Goal: Task Accomplishment & Management: Manage account settings

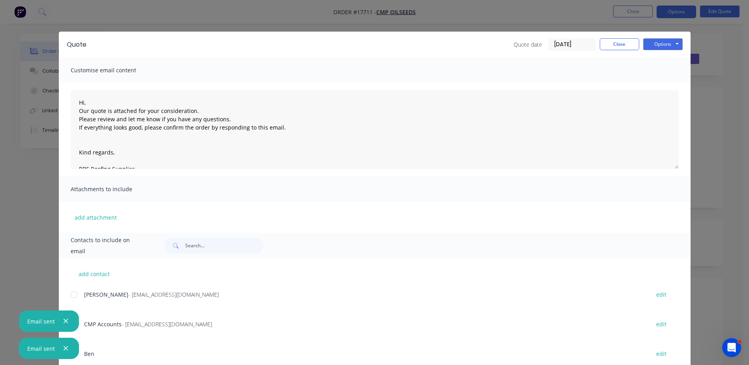
click at [286, 13] on div "Quote Quote date [DATE] Close Options Preview Print Email Customise email conte…" at bounding box center [374, 182] width 749 height 365
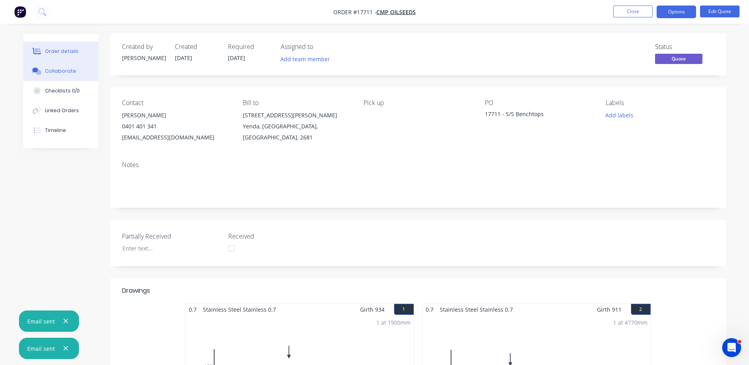
click at [56, 74] on div "Collaborate" at bounding box center [60, 71] width 31 height 7
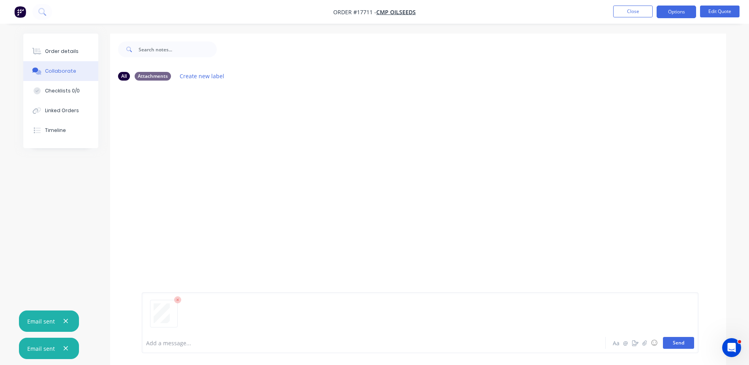
click at [675, 342] on button "Send" at bounding box center [678, 343] width 31 height 12
click at [636, 11] on button "Close" at bounding box center [632, 12] width 39 height 12
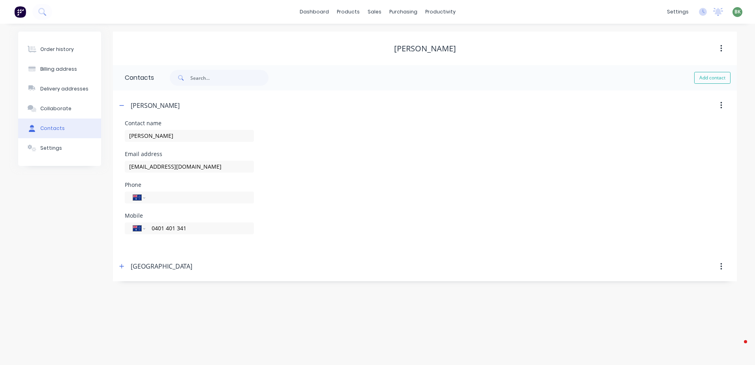
select select "AU"
click at [321, 13] on link "dashboard" at bounding box center [314, 12] width 37 height 12
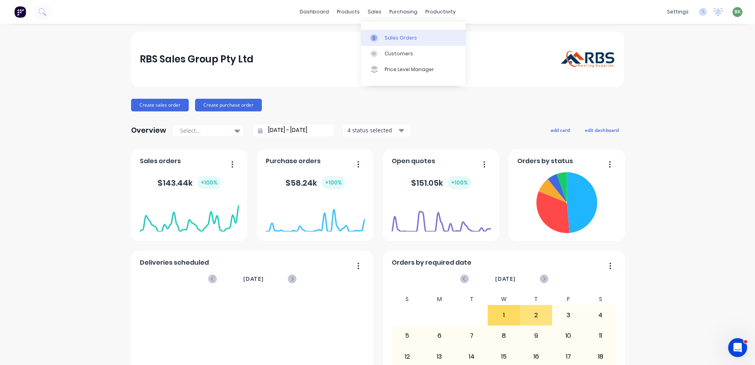
click at [390, 39] on div "Sales Orders" at bounding box center [401, 37] width 32 height 7
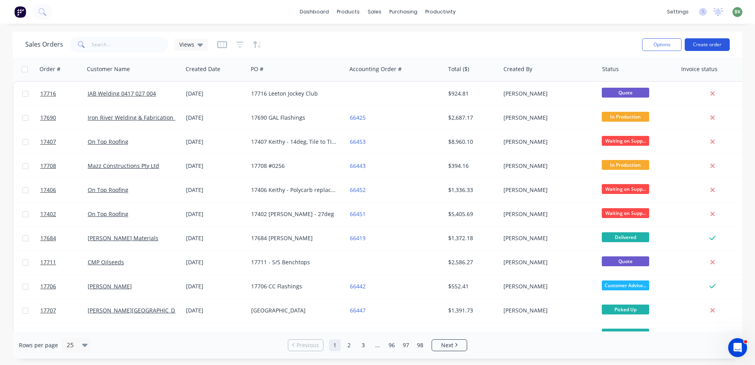
click at [714, 43] on button "Create order" at bounding box center [707, 44] width 45 height 13
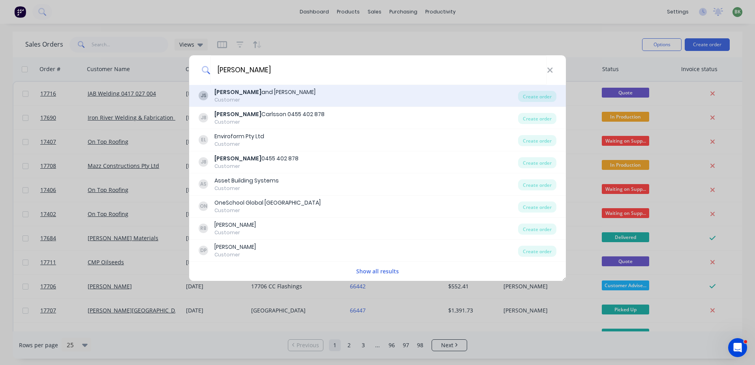
type input "jay"
click at [259, 92] on div "Jay and Penny Sargeant" at bounding box center [264, 92] width 101 height 8
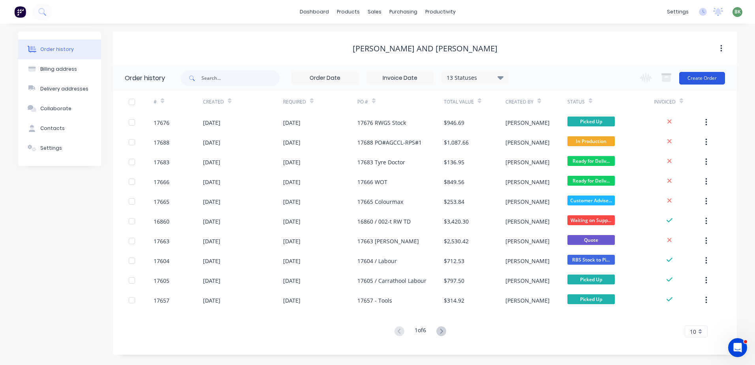
click at [707, 76] on button "Create Order" at bounding box center [702, 78] width 46 height 13
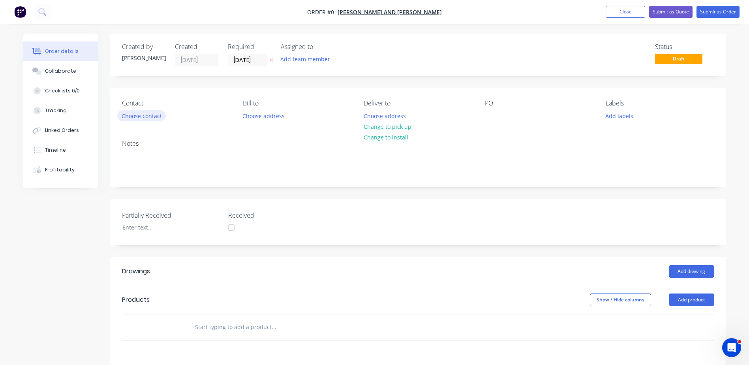
click at [132, 115] on button "Choose contact" at bounding box center [141, 115] width 49 height 11
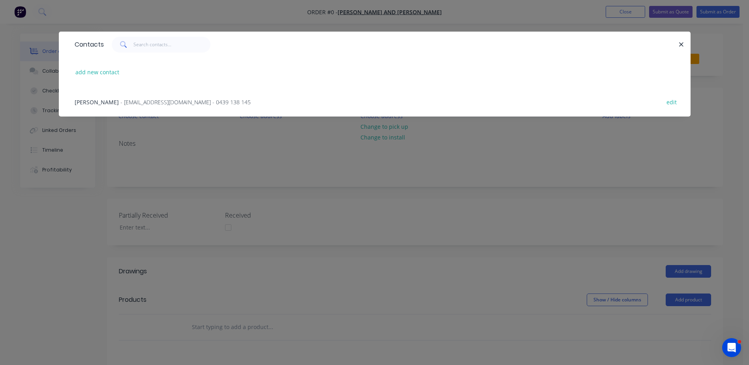
click at [120, 104] on span "- rainwatergoodsandservices@outlook.com.au - 0439 138 145" at bounding box center [185, 102] width 130 height 8
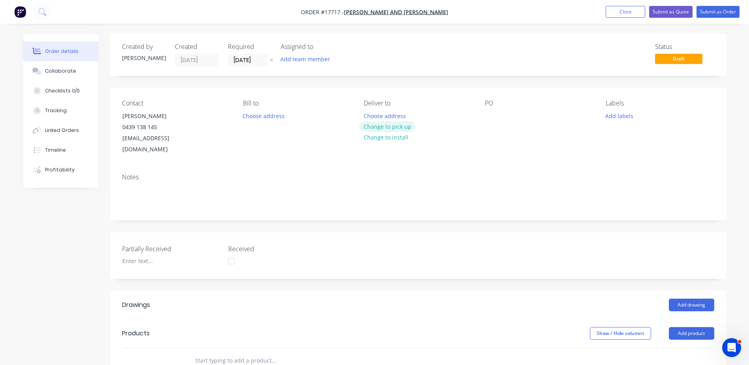
click at [405, 127] on button "Change to pick up" at bounding box center [387, 126] width 56 height 11
click at [492, 114] on div at bounding box center [491, 115] width 13 height 11
click at [206, 327] on div "Products" at bounding box center [185, 333] width 126 height 13
click at [212, 353] on input "text" at bounding box center [274, 361] width 158 height 16
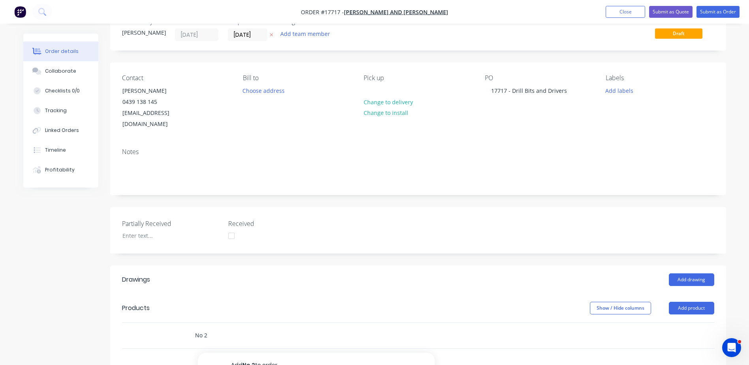
scroll to position [158, 0]
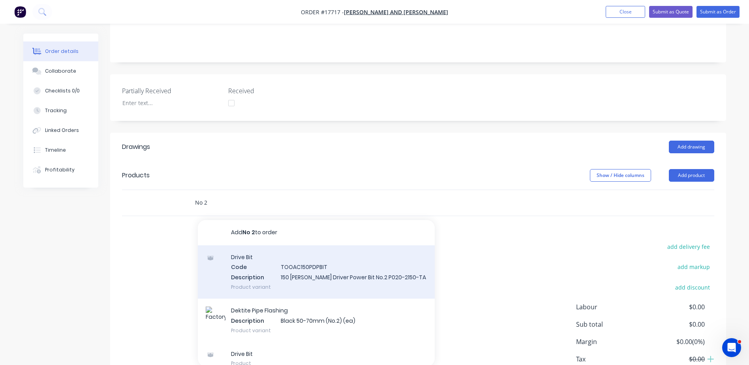
type input "No 2"
click at [304, 265] on div "Drive Bit Code TOOAC150PDPBIT Description 150 Phillips Driver Power Bit No.2 P0…" at bounding box center [316, 271] width 237 height 53
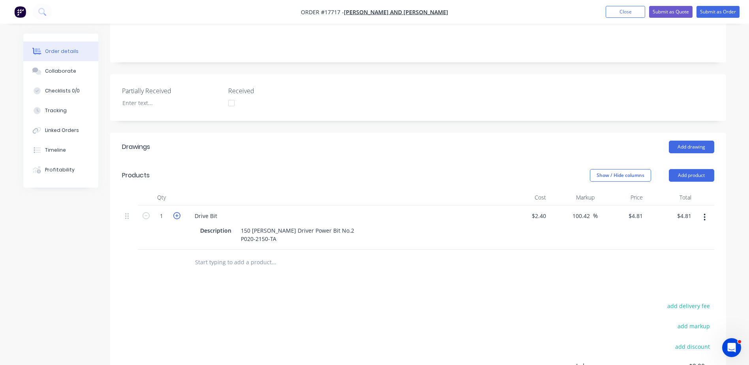
click at [177, 212] on icon "button" at bounding box center [176, 215] width 7 height 7
type input "2"
type input "$9.62"
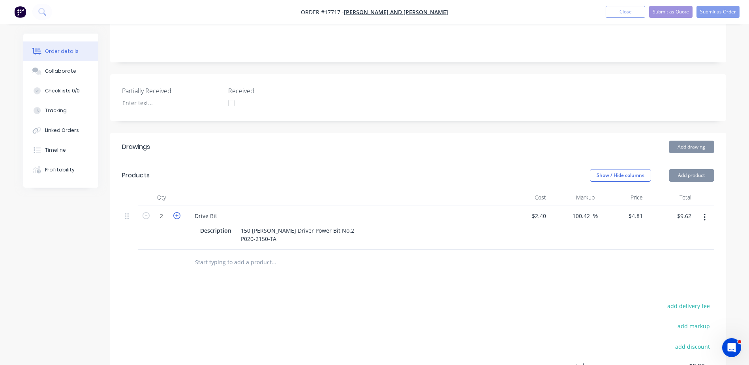
click at [177, 212] on icon "button" at bounding box center [176, 215] width 7 height 7
type input "3"
type input "$14.43"
click at [177, 212] on icon "button" at bounding box center [176, 215] width 7 height 7
type input "4"
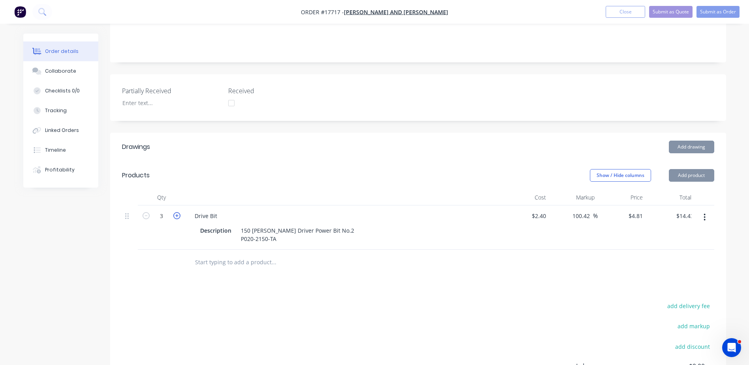
type input "$19.24"
click at [177, 212] on icon "button" at bounding box center [176, 215] width 7 height 7
type input "5"
type input "$24.05"
click at [177, 212] on icon "button" at bounding box center [176, 215] width 7 height 7
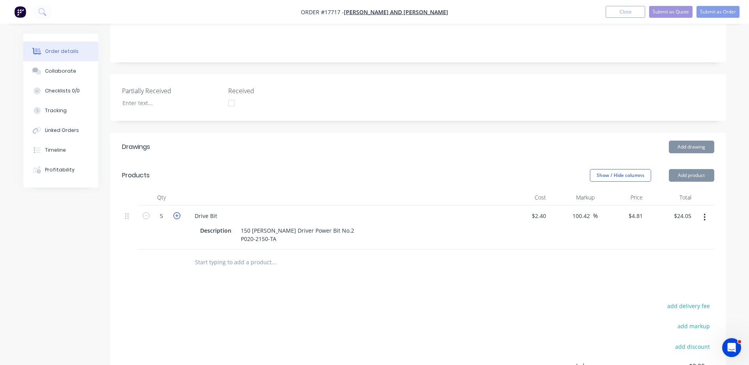
type input "6"
type input "$28.86"
click at [177, 212] on icon "button" at bounding box center [176, 215] width 7 height 7
type input "7"
type input "$33.67"
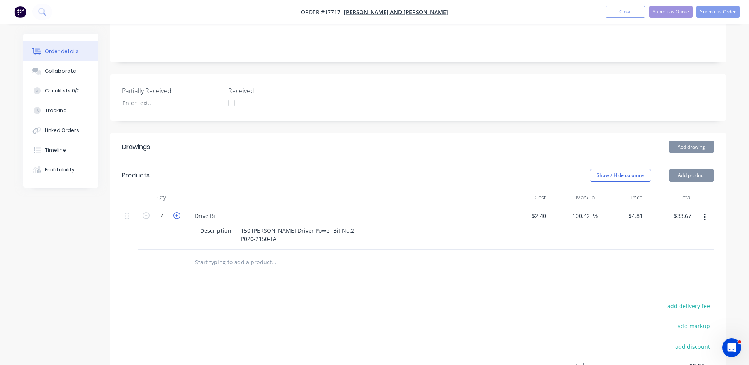
click at [177, 212] on icon "button" at bounding box center [176, 215] width 7 height 7
type input "8"
type input "$38.48"
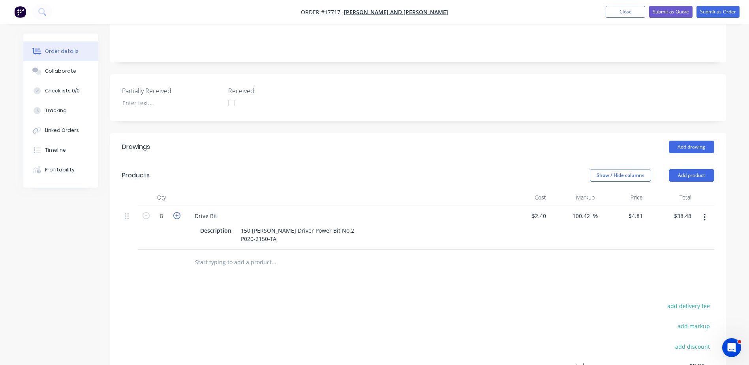
click at [177, 212] on icon "button" at bounding box center [176, 215] width 7 height 7
type input "9"
type input "$43.29"
click at [177, 212] on icon "button" at bounding box center [176, 215] width 7 height 7
type input "10"
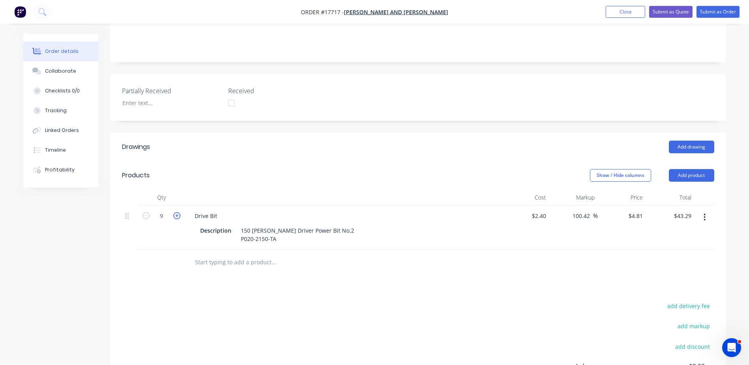
type input "$48.10"
click at [230, 254] on input "text" at bounding box center [274, 262] width 158 height 16
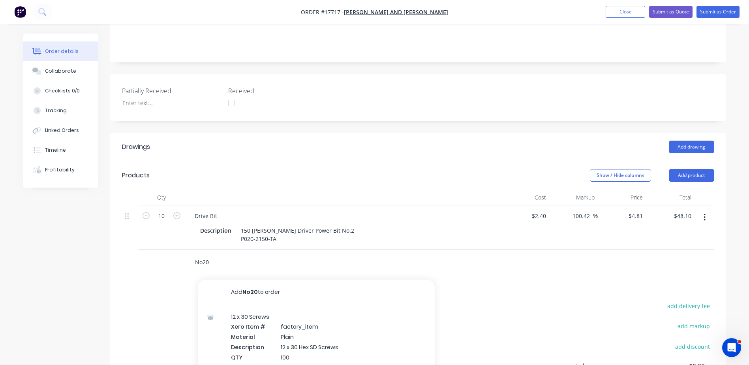
click at [202, 254] on input "No20" at bounding box center [274, 262] width 158 height 16
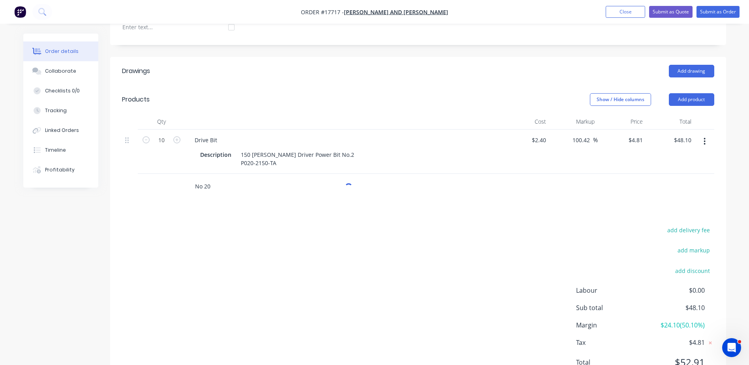
scroll to position [237, 0]
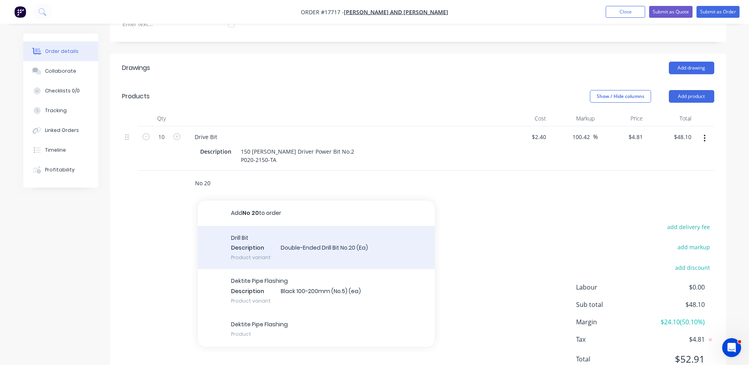
type input "No 20"
click at [273, 236] on div "Drill Bit Description Double-Ended Drill Bit No.20 (Ea) Product variant" at bounding box center [316, 247] width 237 height 43
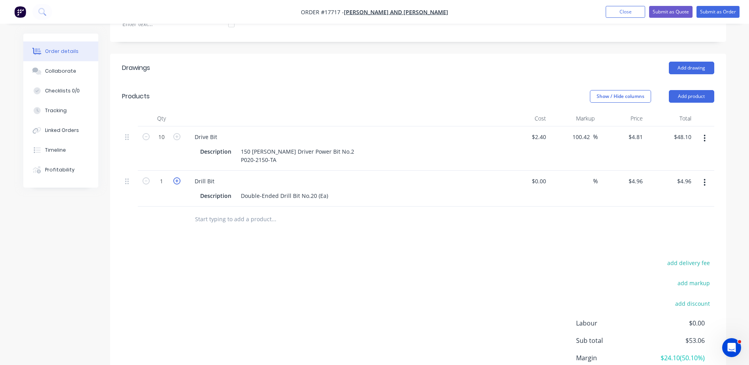
click at [176, 177] on icon "button" at bounding box center [176, 180] width 7 height 7
type input "2"
type input "$9.92"
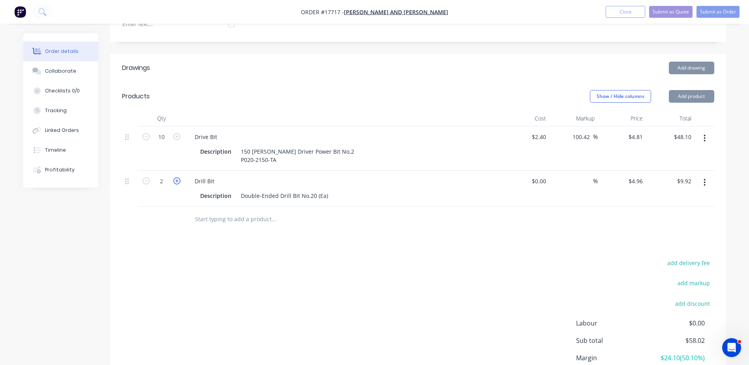
click at [176, 177] on icon "button" at bounding box center [176, 180] width 7 height 7
type input "3"
type input "$14.88"
click at [176, 177] on icon "button" at bounding box center [176, 180] width 7 height 7
type input "4"
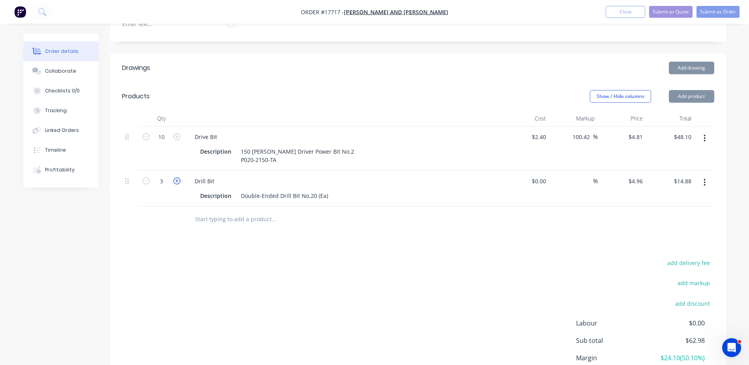
type input "$19.84"
click at [176, 177] on icon "button" at bounding box center [176, 180] width 7 height 7
type input "5"
type input "$24.80"
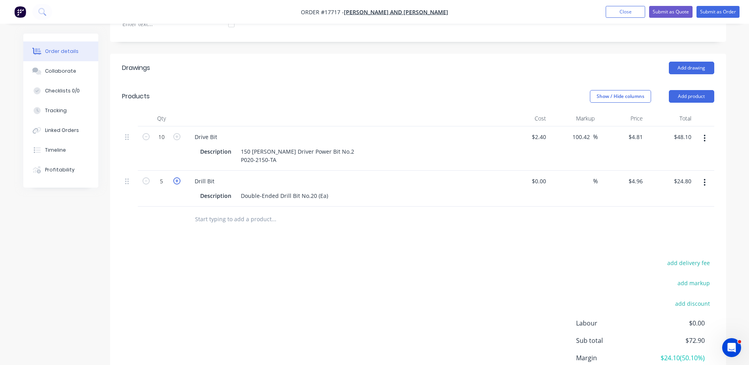
click at [176, 177] on icon "button" at bounding box center [176, 180] width 7 height 7
type input "6"
type input "$29.76"
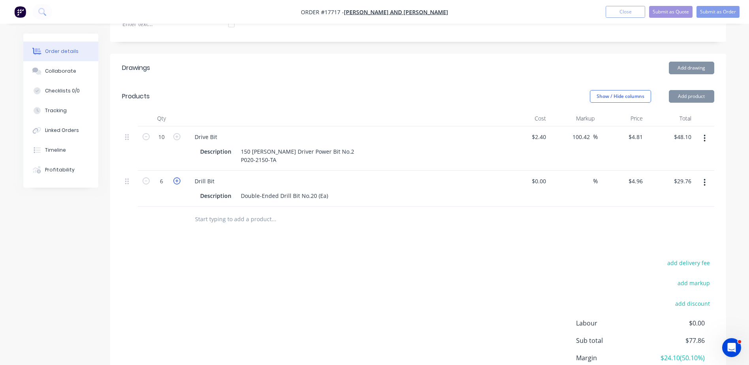
click at [176, 177] on icon "button" at bounding box center [176, 180] width 7 height 7
type input "7"
type input "$34.72"
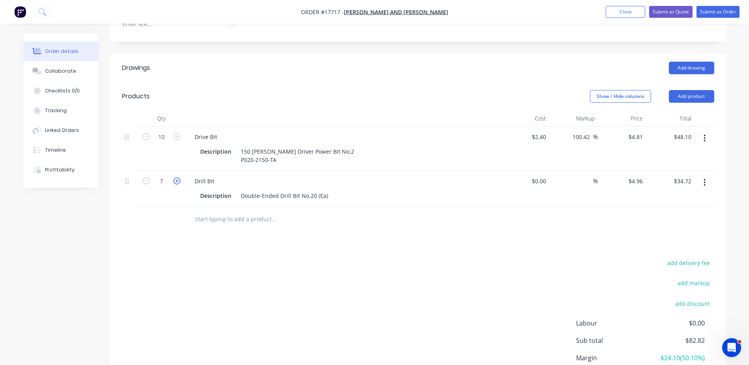
click at [177, 177] on icon "button" at bounding box center [176, 180] width 7 height 7
type input "8"
type input "$39.68"
click at [177, 177] on icon "button" at bounding box center [176, 180] width 7 height 7
type input "9"
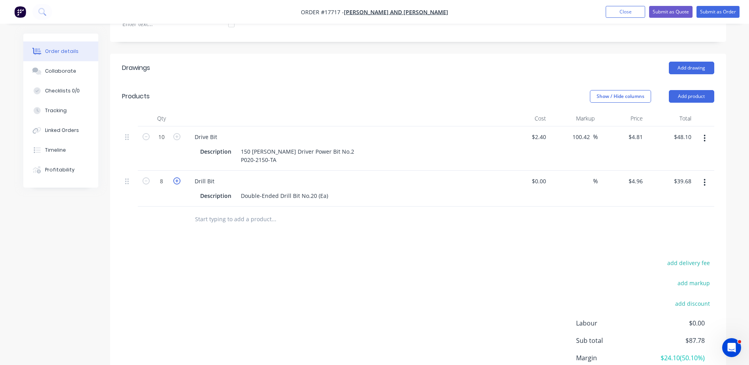
type input "$44.64"
click at [177, 177] on icon "button" at bounding box center [176, 180] width 7 height 7
type input "10"
type input "$49.60"
click at [720, 12] on button "Submit as Order" at bounding box center [718, 12] width 43 height 12
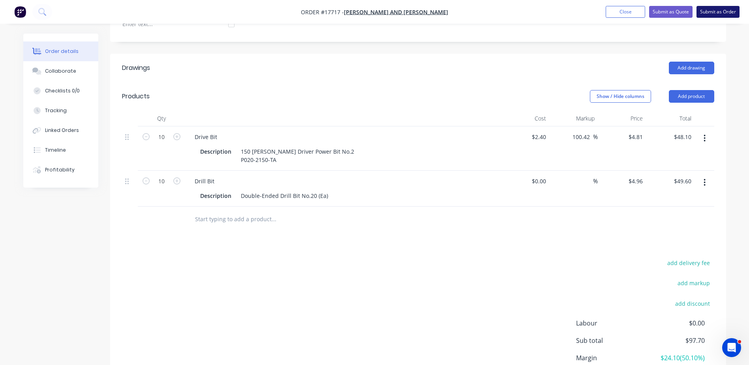
scroll to position [0, 0]
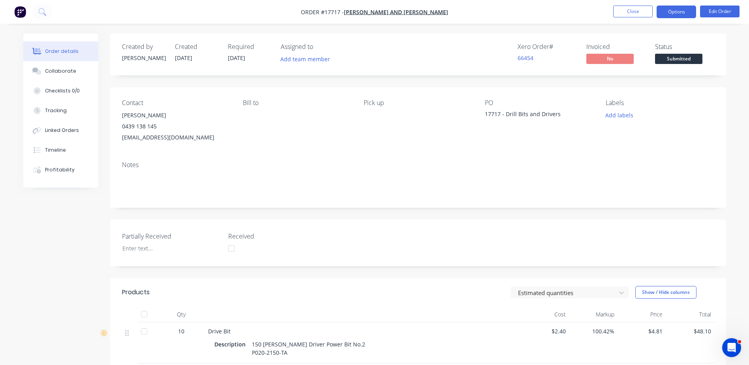
click at [686, 13] on button "Options" at bounding box center [676, 12] width 39 height 13
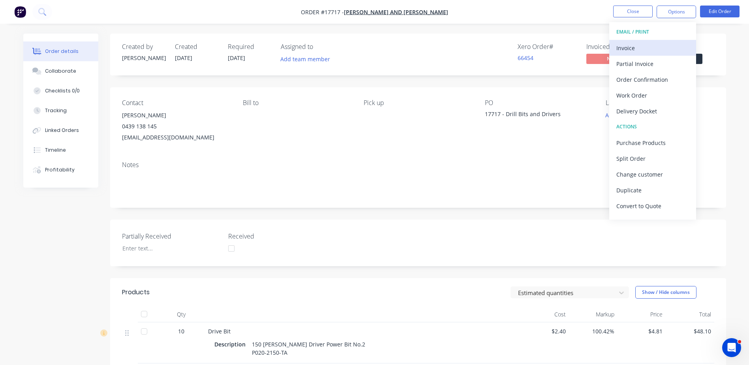
click at [649, 47] on div "Invoice" at bounding box center [652, 47] width 73 height 11
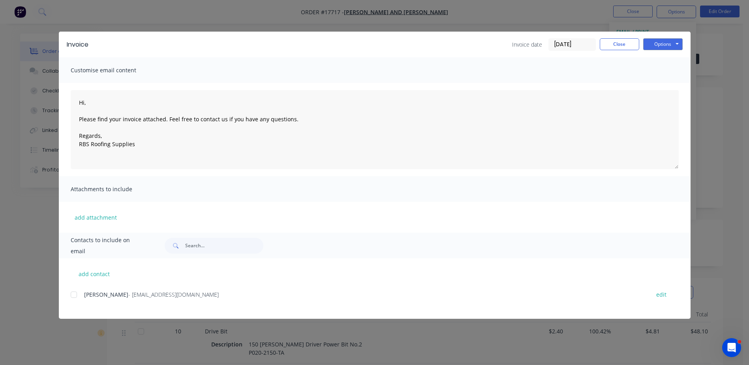
click at [72, 293] on div at bounding box center [74, 295] width 16 height 16
click at [656, 42] on button "Options" at bounding box center [662, 44] width 39 height 12
click at [666, 84] on button "Email" at bounding box center [668, 84] width 51 height 13
click at [672, 45] on button "Options" at bounding box center [662, 44] width 39 height 12
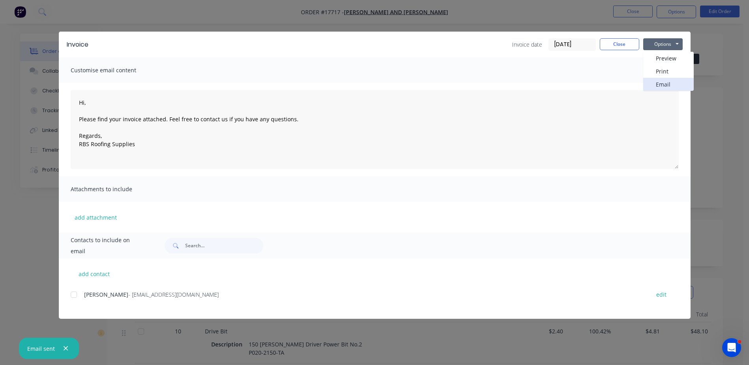
drag, startPoint x: 665, startPoint y: 83, endPoint x: 718, endPoint y: 87, distance: 52.3
click at [718, 89] on div "Invoice Invoice date 02/10/25 Close Options Preview Print Email Customise email…" at bounding box center [374, 182] width 749 height 365
type textarea "Hi, Please find your invoice attached. Feel free to contact us if you have any …"
drag, startPoint x: 624, startPoint y: 45, endPoint x: 652, endPoint y: 47, distance: 28.1
click at [624, 46] on button "Close" at bounding box center [619, 44] width 39 height 12
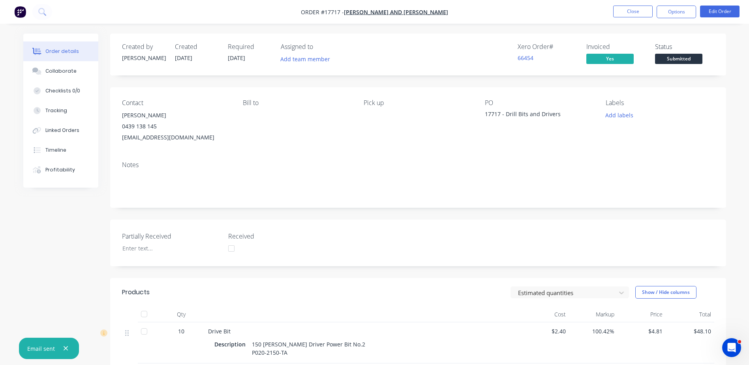
click at [683, 60] on span "Submitted" at bounding box center [678, 59] width 47 height 10
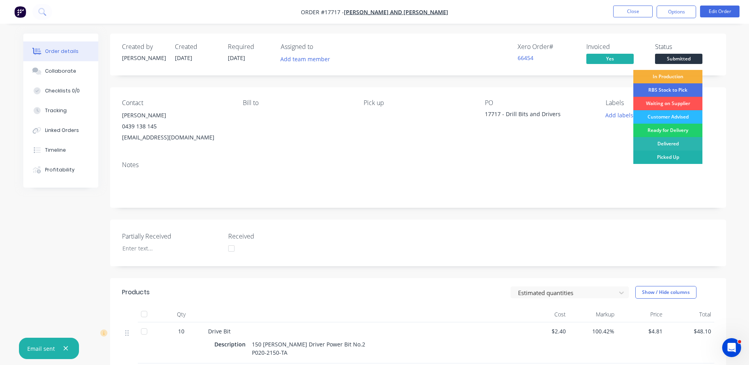
click at [678, 160] on div "Picked Up" at bounding box center [667, 156] width 69 height 13
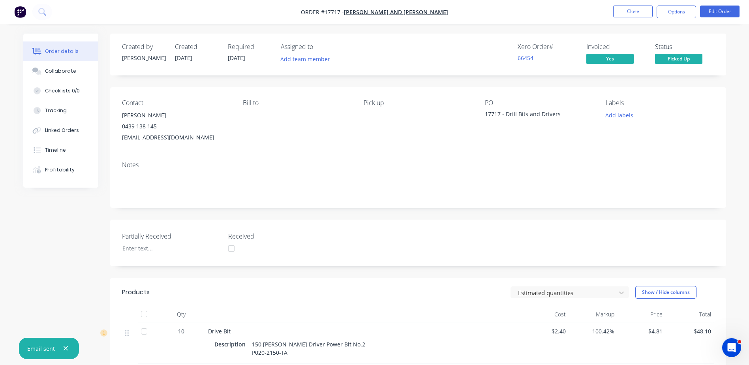
click at [641, 166] on div "Notes" at bounding box center [418, 165] width 592 height 8
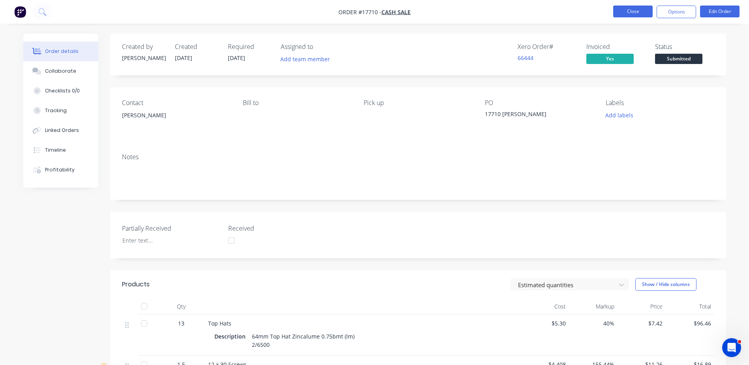
click at [629, 9] on button "Close" at bounding box center [632, 12] width 39 height 12
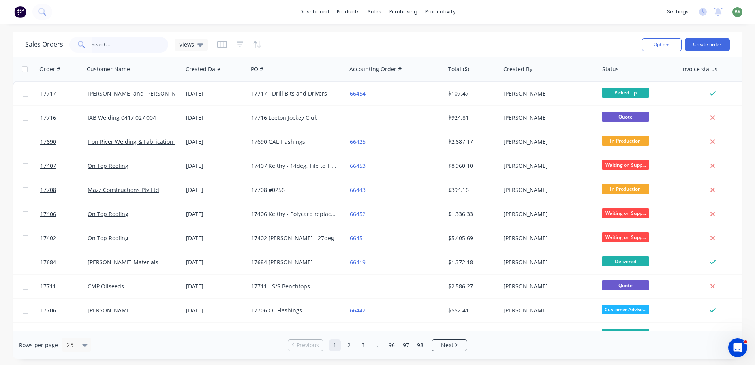
click at [105, 44] on input "text" at bounding box center [130, 45] width 77 height 16
type input "potts"
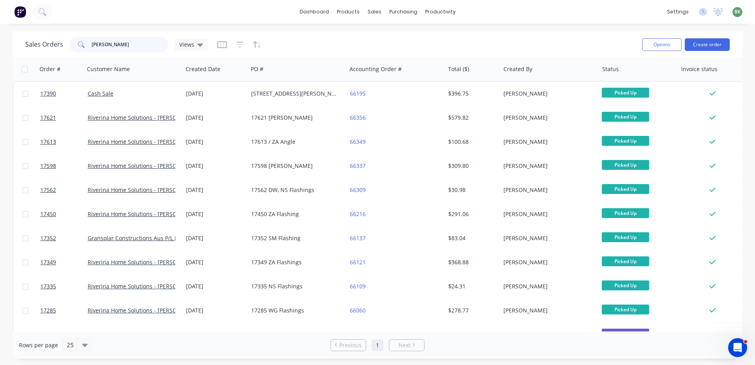
drag, startPoint x: 109, startPoint y: 45, endPoint x: 78, endPoint y: 36, distance: 32.5
click at [66, 41] on div "Sales Orders potts Views" at bounding box center [116, 45] width 182 height 16
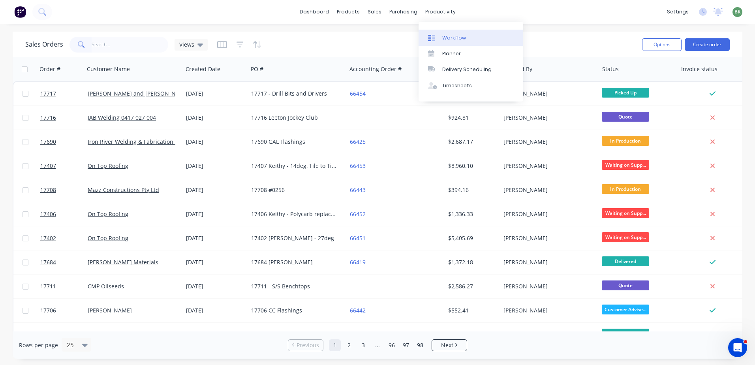
click at [453, 36] on div "Workflow" at bounding box center [454, 37] width 24 height 7
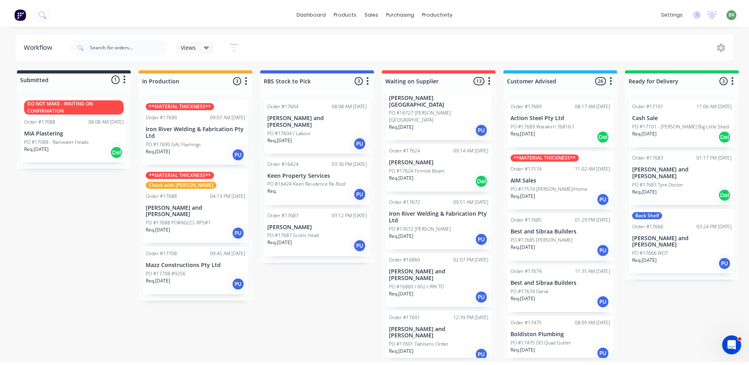
scroll to position [158, 0]
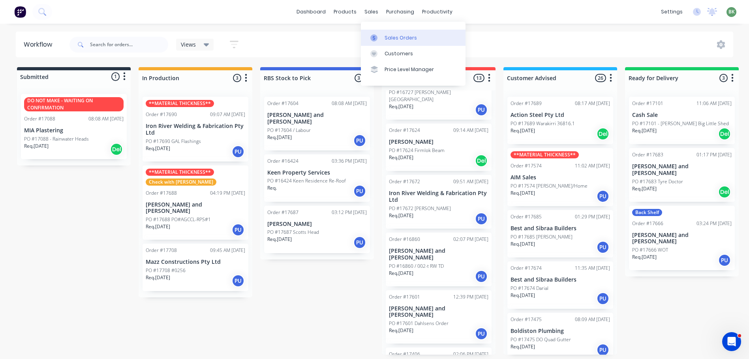
click at [392, 38] on div "Sales Orders" at bounding box center [401, 37] width 32 height 7
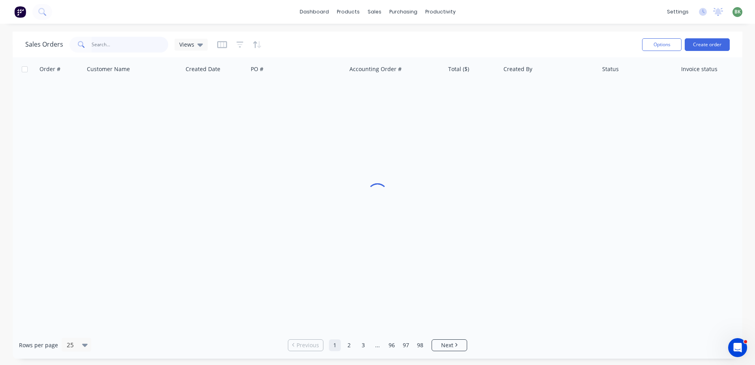
click at [98, 47] on input "text" at bounding box center [130, 45] width 77 height 16
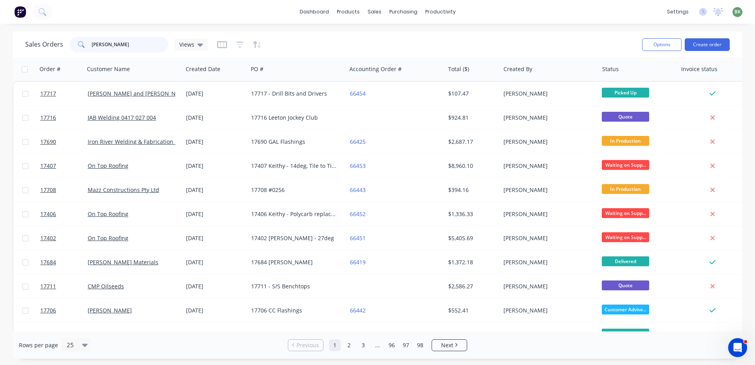
type input "gordon"
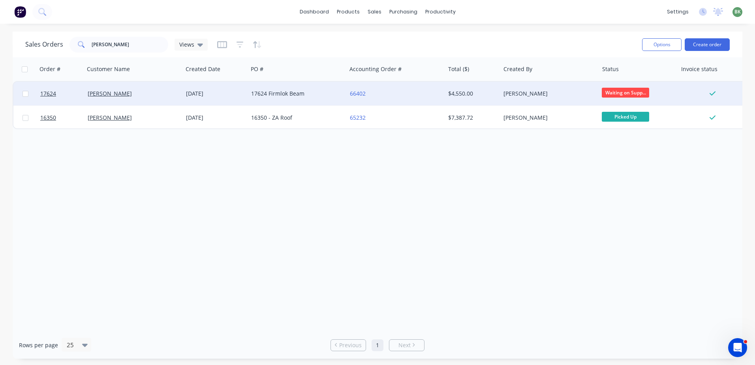
click at [100, 88] on div "[PERSON_NAME]" at bounding box center [134, 94] width 98 height 24
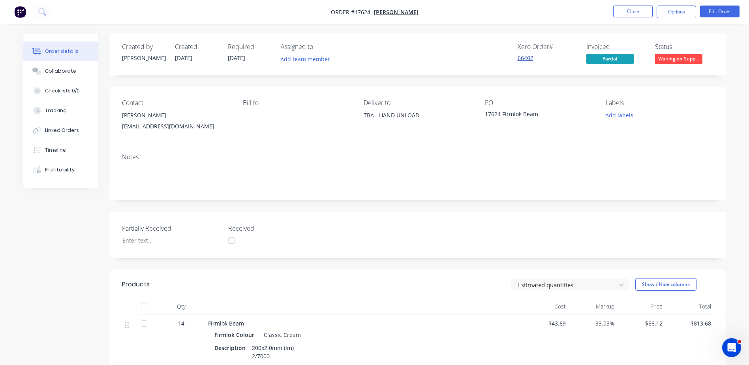
click at [524, 59] on link "66402" at bounding box center [526, 58] width 16 height 8
click at [509, 57] on div "Xero Order # 66402 Invoiced Partial Status Waiting on Supp..." at bounding box center [537, 54] width 355 height 23
drag, startPoint x: 509, startPoint y: 57, endPoint x: 522, endPoint y: 57, distance: 13.0
copy link "66402"
click at [455, 74] on div "Created by Sam Created 26/09/25 Required 22/09/25 Assigned to Add team member X…" at bounding box center [418, 55] width 616 height 42
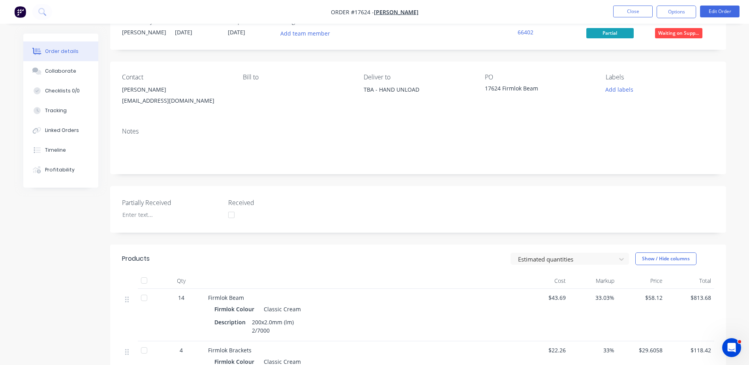
scroll to position [39, 0]
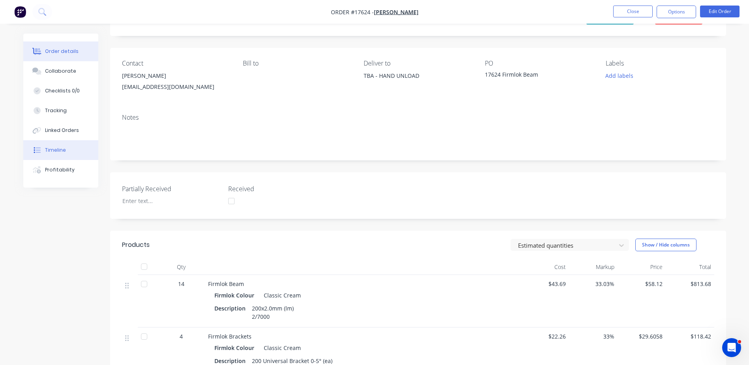
click at [50, 144] on button "Timeline" at bounding box center [60, 150] width 75 height 20
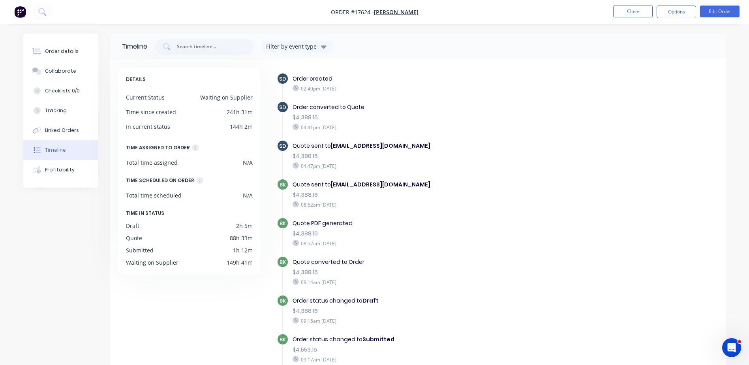
drag, startPoint x: 633, startPoint y: 11, endPoint x: 611, endPoint y: 131, distance: 122.0
click at [611, 129] on div "Order #17624 - Gordon Butler Close Options Edit Order Order details Collaborate…" at bounding box center [374, 213] width 749 height 426
click at [62, 48] on div "Order details" at bounding box center [62, 51] width 34 height 7
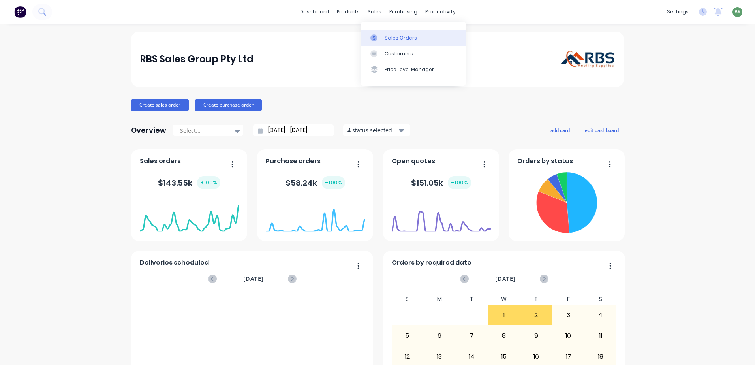
click at [388, 36] on div "Sales Orders" at bounding box center [401, 37] width 32 height 7
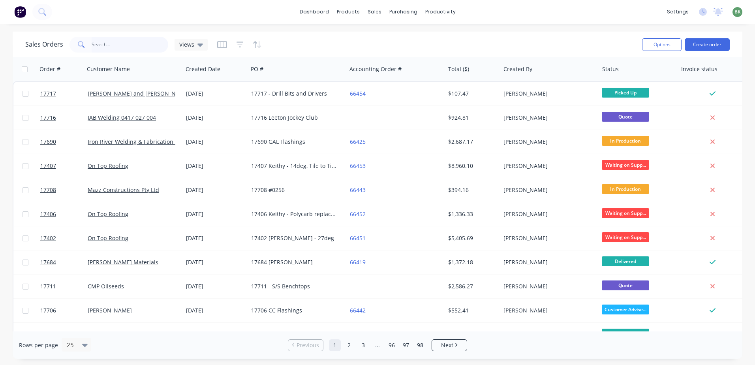
click at [102, 49] on input "text" at bounding box center [130, 45] width 77 height 16
type input "butler"
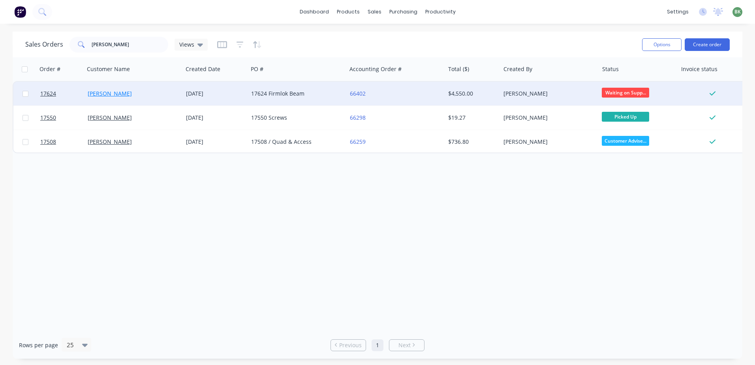
click at [112, 95] on link "[PERSON_NAME]" at bounding box center [110, 94] width 44 height 8
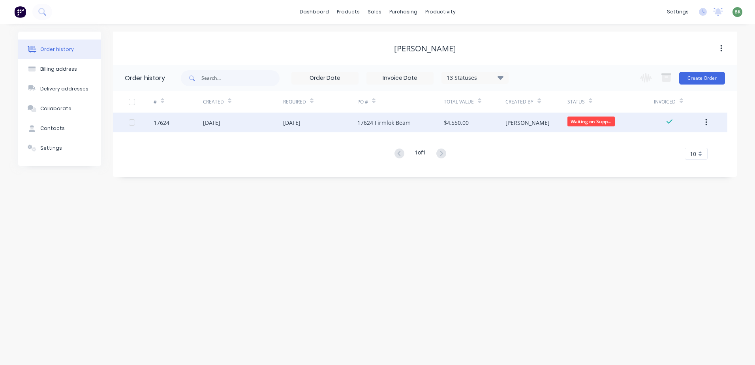
click at [252, 124] on div "26 Sep 2025" at bounding box center [243, 123] width 80 height 20
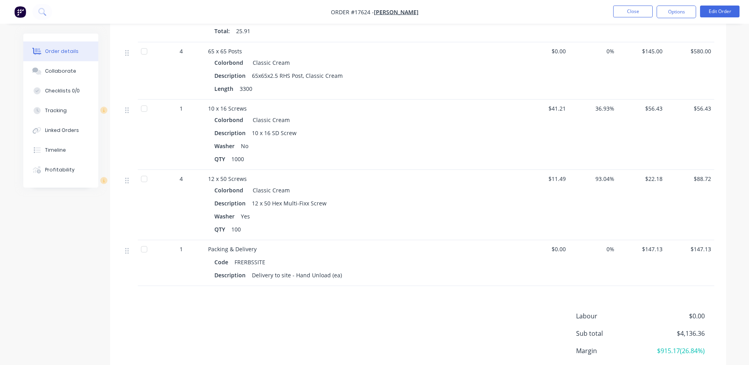
scroll to position [671, 0]
click at [48, 150] on div "Timeline" at bounding box center [55, 150] width 21 height 7
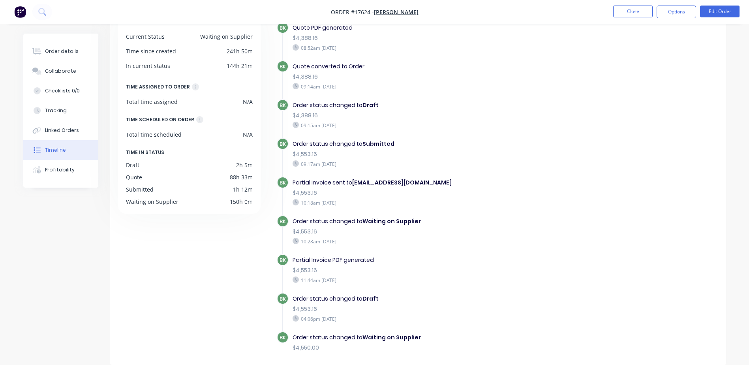
scroll to position [134, 0]
drag, startPoint x: 295, startPoint y: 154, endPoint x: 318, endPoint y: 154, distance: 22.9
click at [318, 154] on div "$4,553.16" at bounding box center [429, 154] width 273 height 8
drag, startPoint x: 318, startPoint y: 154, endPoint x: 329, endPoint y: 156, distance: 11.8
click at [329, 156] on div "$4,553.16" at bounding box center [429, 154] width 273 height 8
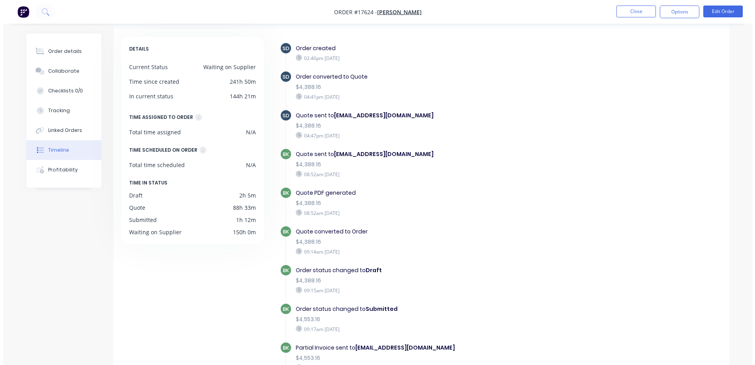
scroll to position [0, 0]
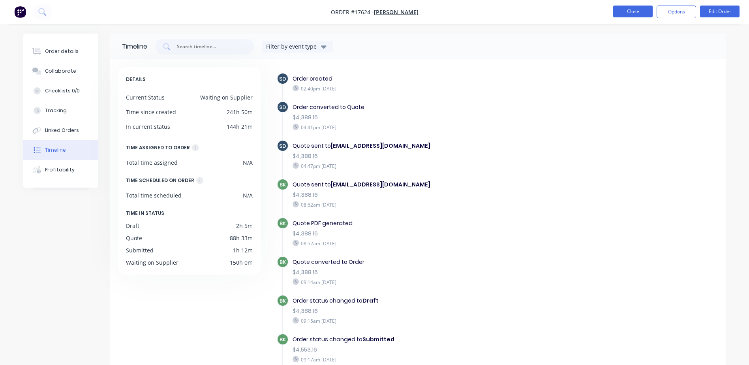
click at [639, 11] on button "Close" at bounding box center [632, 12] width 39 height 12
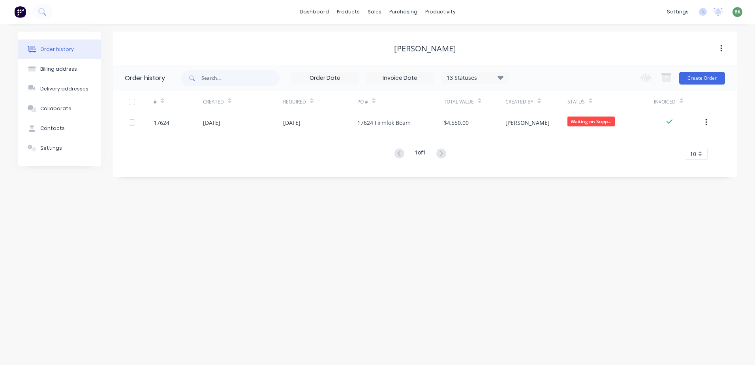
click at [20, 5] on button at bounding box center [20, 12] width 17 height 16
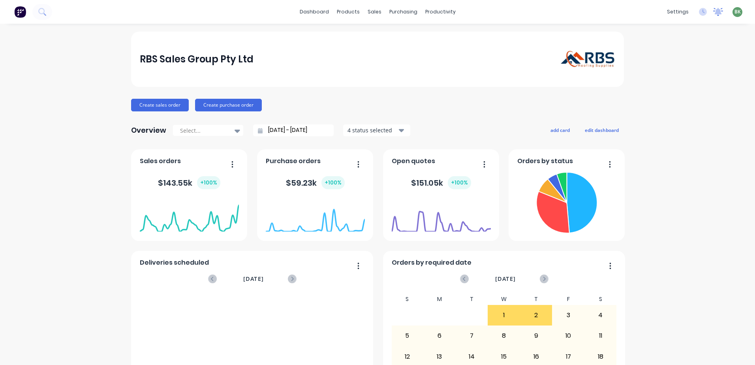
click at [713, 12] on icon at bounding box center [718, 12] width 10 height 8
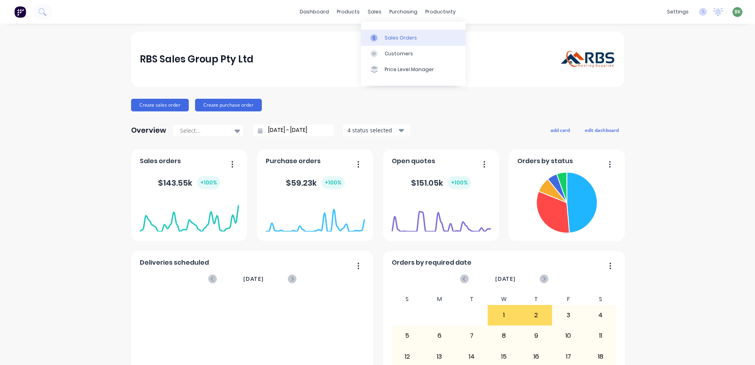
click at [392, 38] on div "Sales Orders" at bounding box center [401, 37] width 32 height 7
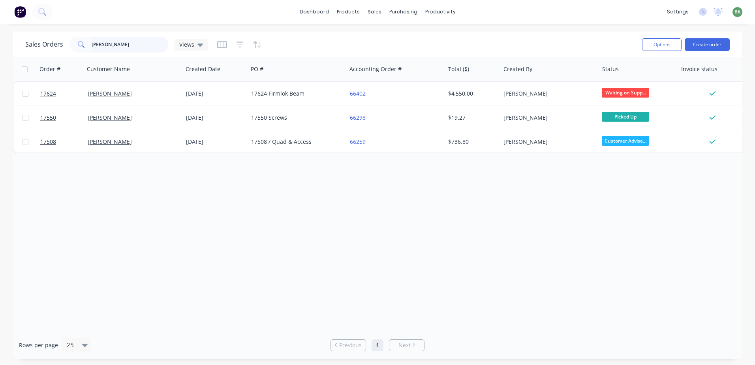
click at [51, 51] on div "Sales Orders butler Views" at bounding box center [116, 45] width 182 height 16
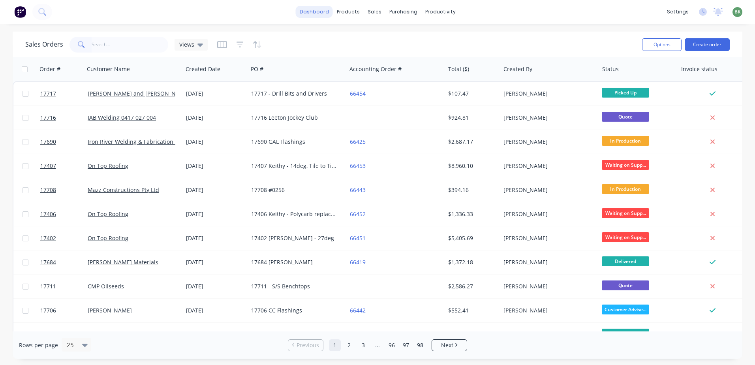
click at [323, 13] on link "dashboard" at bounding box center [314, 12] width 37 height 12
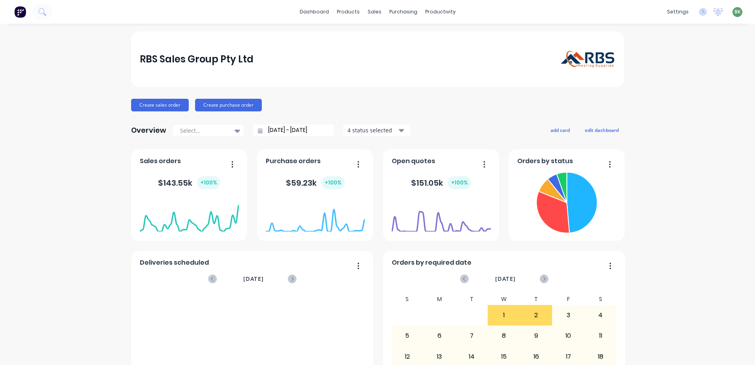
click at [24, 11] on img at bounding box center [20, 12] width 12 height 12
click at [20, 13] on img at bounding box center [20, 12] width 12 height 12
click at [699, 14] on icon at bounding box center [703, 12] width 8 height 8
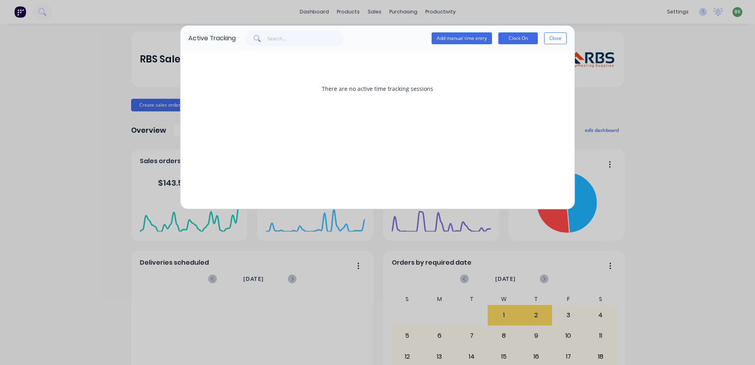
click at [557, 38] on button "Close" at bounding box center [555, 38] width 23 height 12
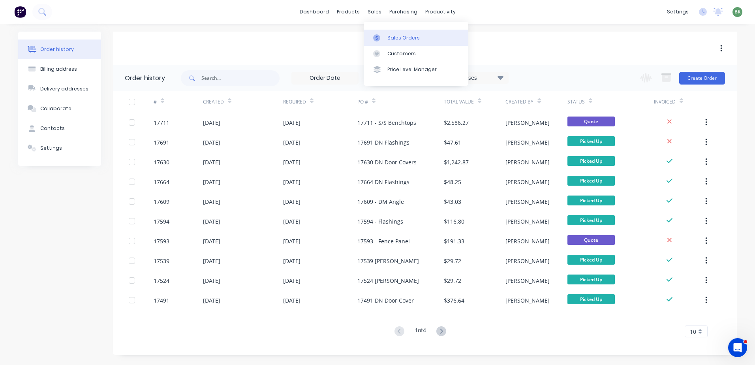
click at [401, 37] on div "Sales Orders" at bounding box center [403, 37] width 32 height 7
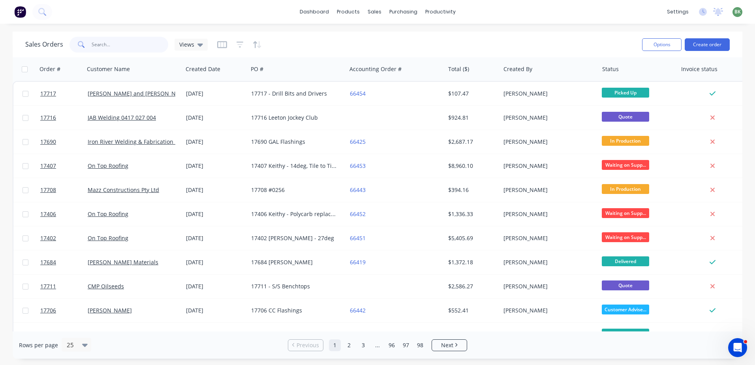
drag, startPoint x: 118, startPoint y: 46, endPoint x: 77, endPoint y: 48, distance: 40.7
click at [82, 46] on div at bounding box center [119, 45] width 99 height 16
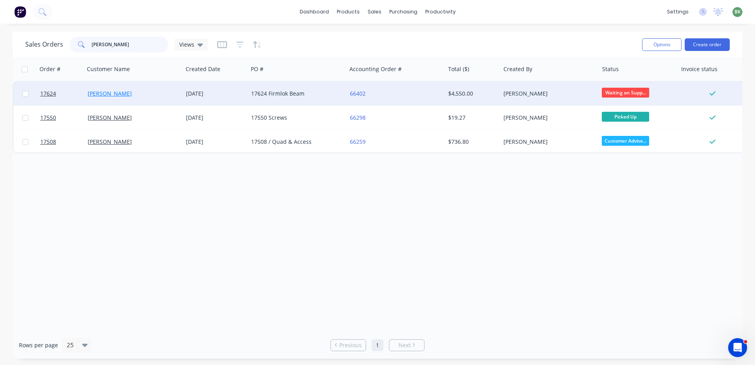
type input "[PERSON_NAME]"
click at [113, 95] on link "[PERSON_NAME]" at bounding box center [110, 94] width 44 height 8
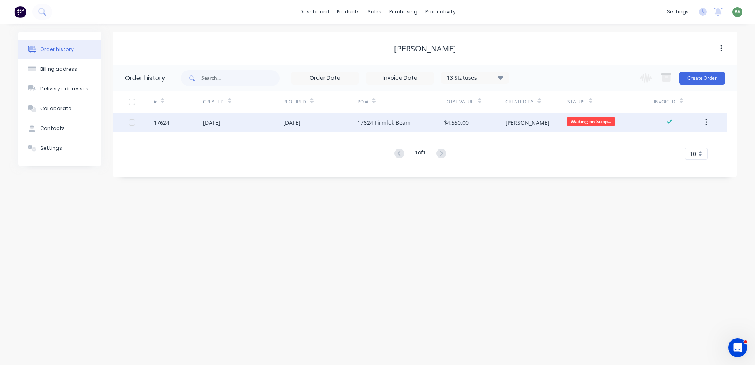
click at [331, 122] on div "[DATE]" at bounding box center [320, 123] width 74 height 20
